Goal: Contribute content

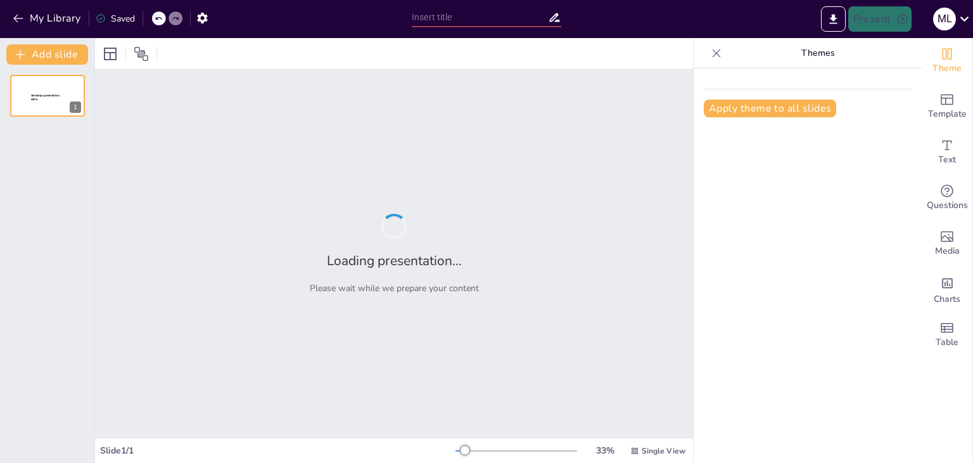
type input "Materia: Lo que necesitas saber sin complicaciones"
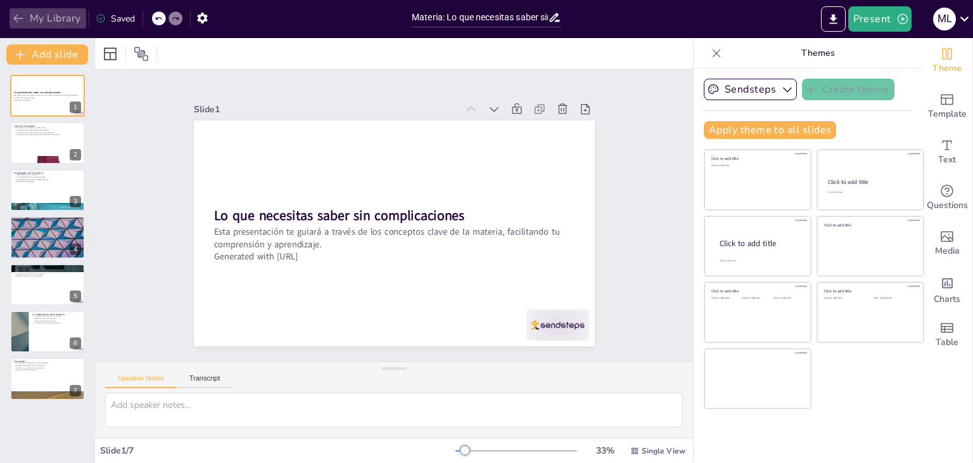
click at [21, 16] on icon "button" at bounding box center [18, 18] width 13 height 13
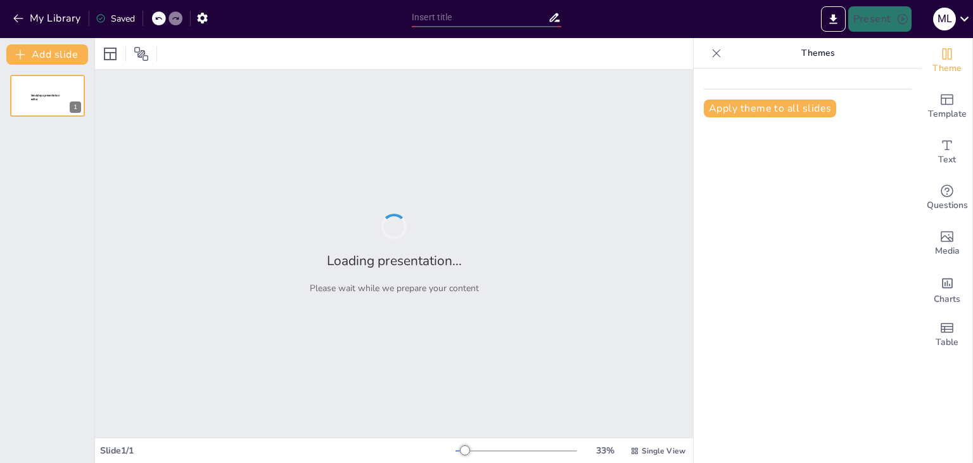
type input "Diviértete y Ponte en Forma: La Actividad Física No es Aburrida"
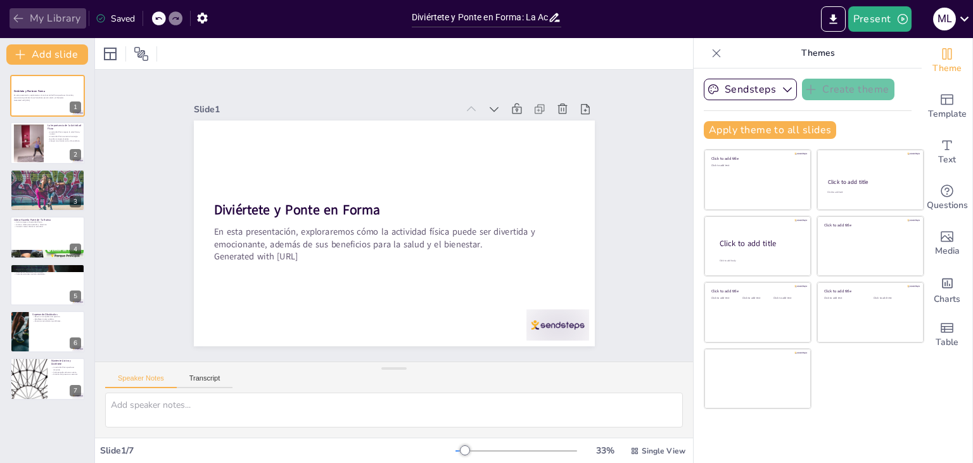
click at [15, 23] on icon "button" at bounding box center [18, 18] width 13 height 13
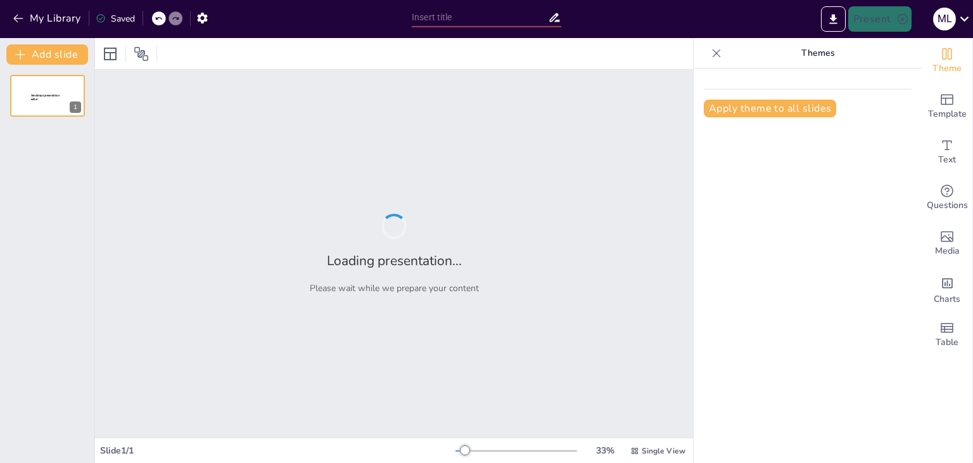
type input "Cuidando a Nuestros Mayores: Tips y Trucos"
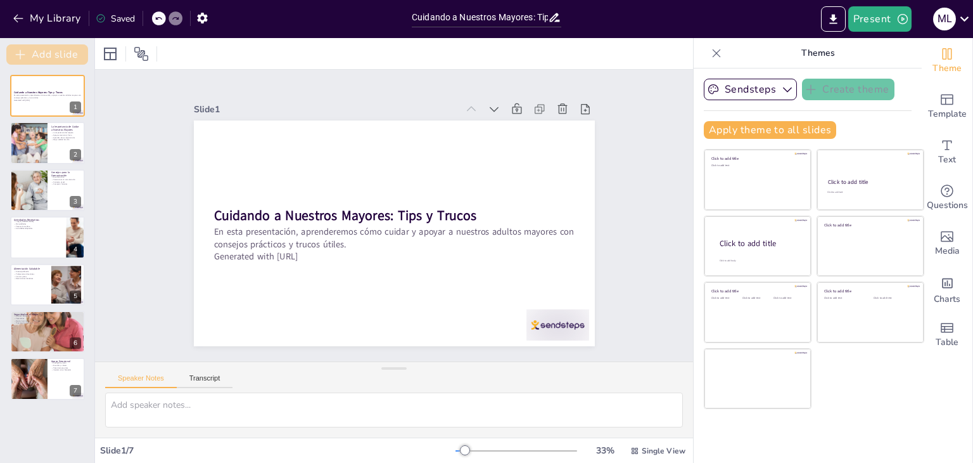
click at [65, 53] on button "Add slide" at bounding box center [47, 54] width 82 height 20
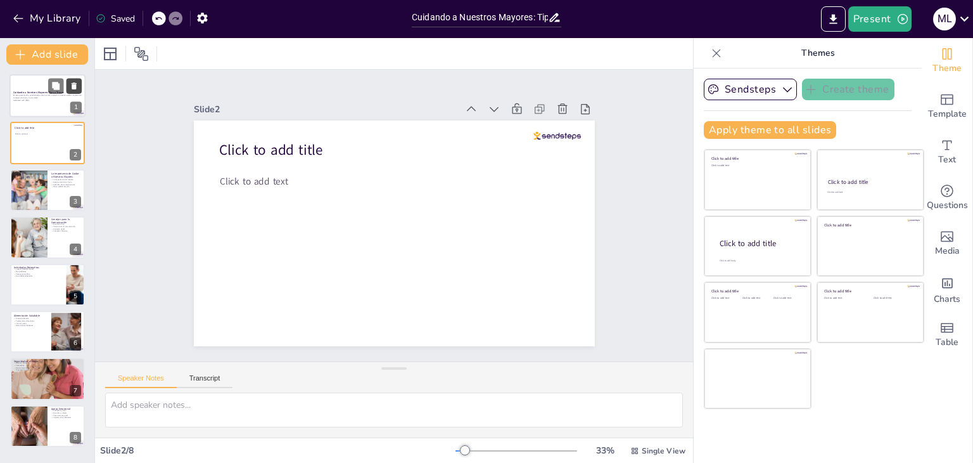
click at [74, 89] on icon at bounding box center [74, 85] width 5 height 7
type textarea "Respetar a nuestros adultos mayores es crucial. Han vivido y aprendido mucho a …"
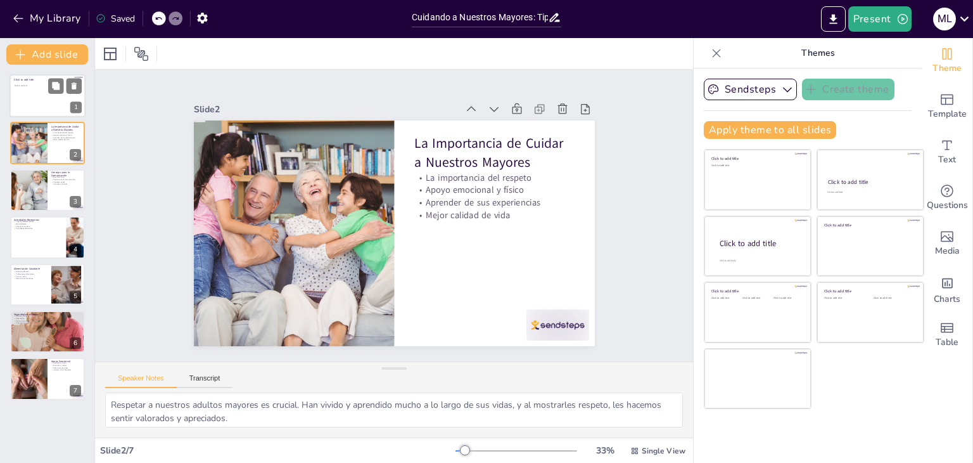
click at [41, 98] on div at bounding box center [48, 95] width 76 height 43
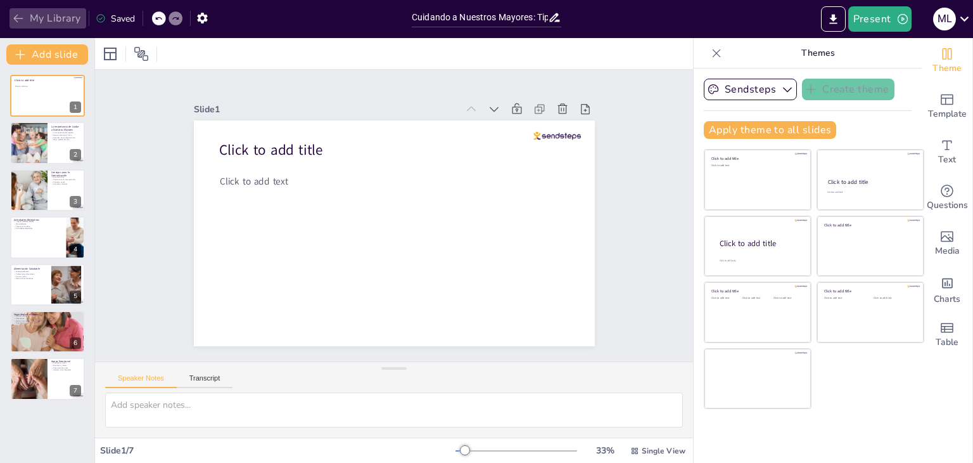
click at [26, 20] on button "My Library" at bounding box center [48, 18] width 77 height 20
